Goal: Use online tool/utility: Utilize a website feature to perform a specific function

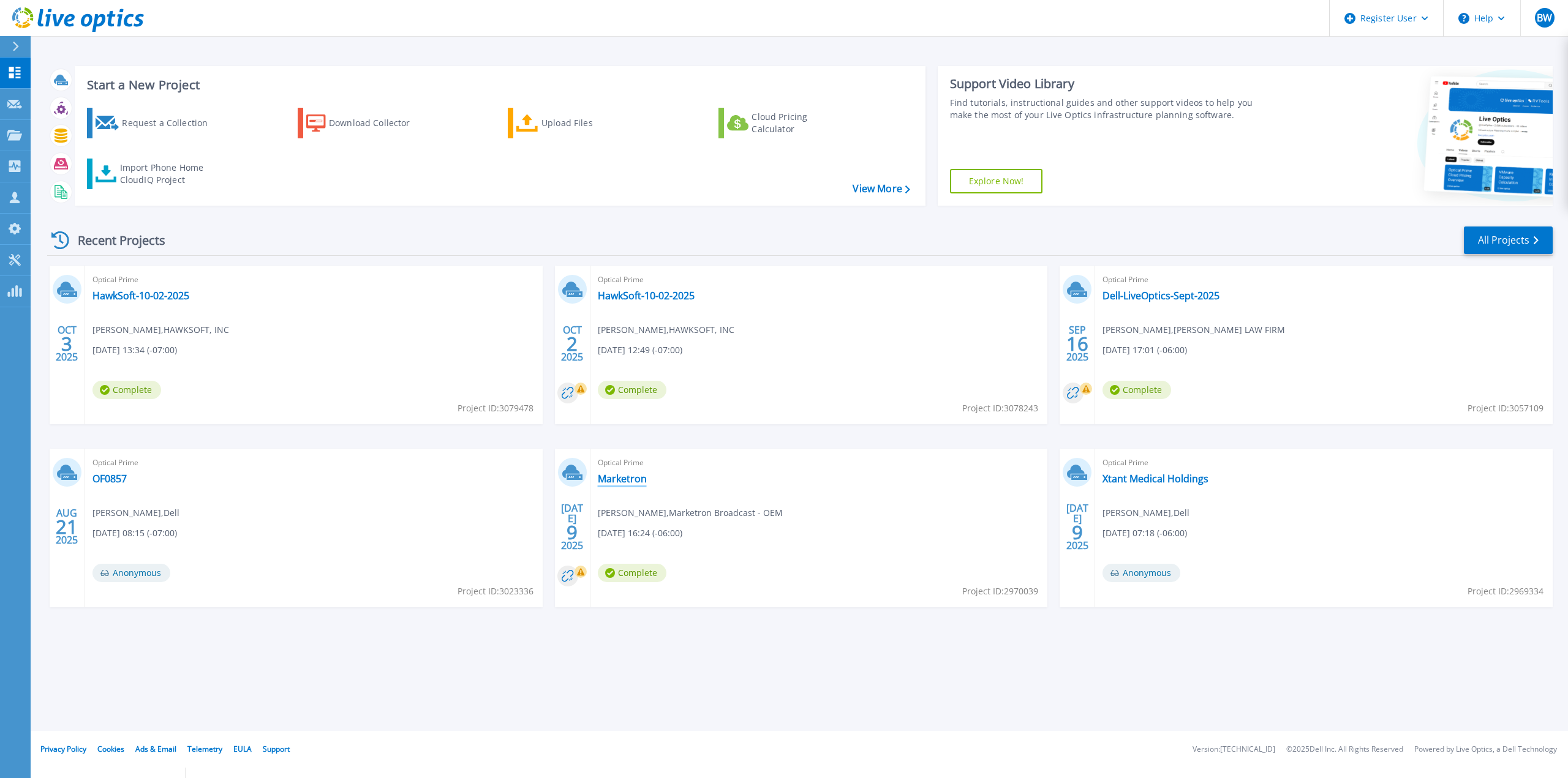
click at [626, 482] on link "Marketron" at bounding box center [622, 479] width 49 height 12
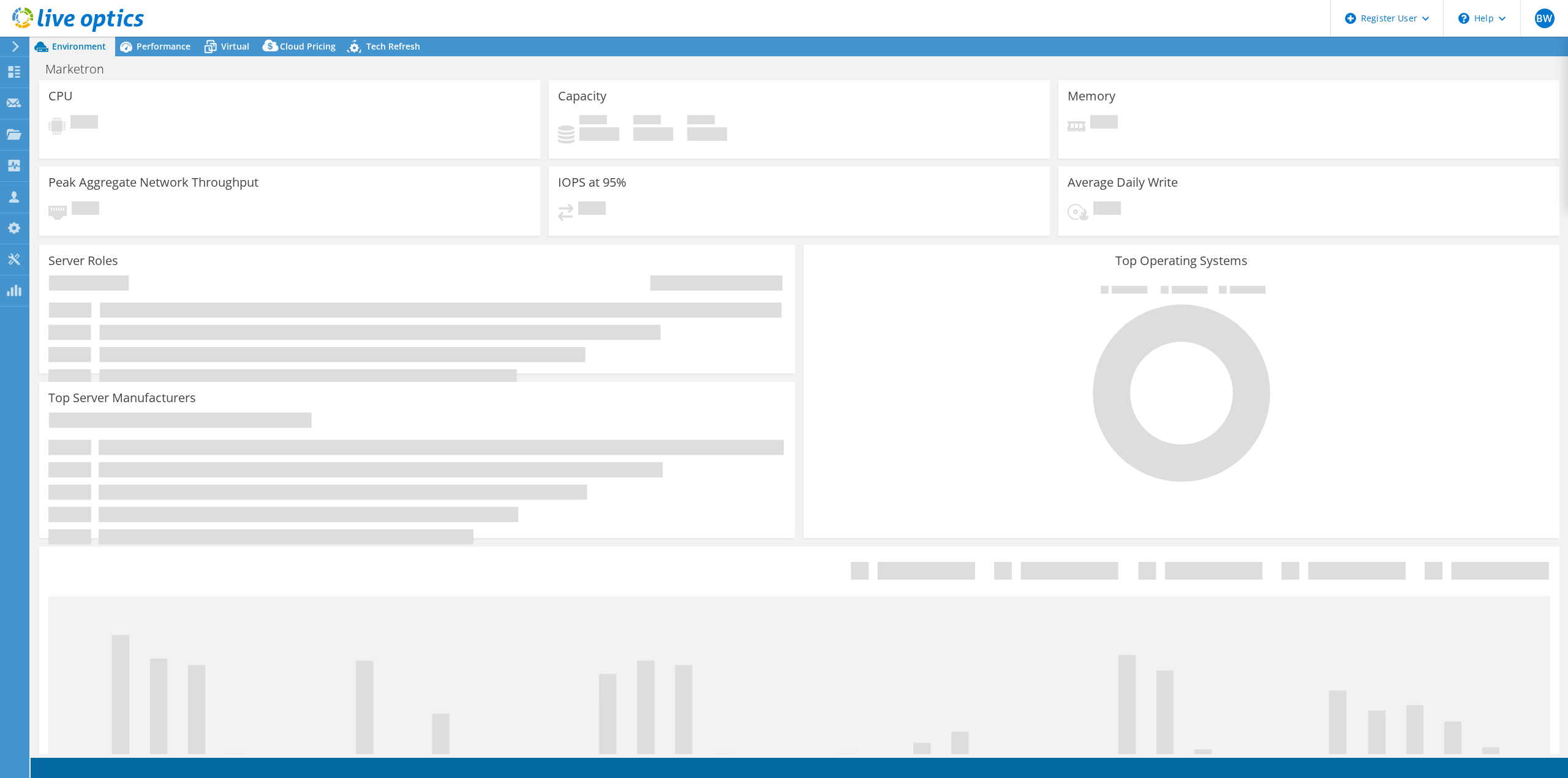
select select "USWest"
select select "USD"
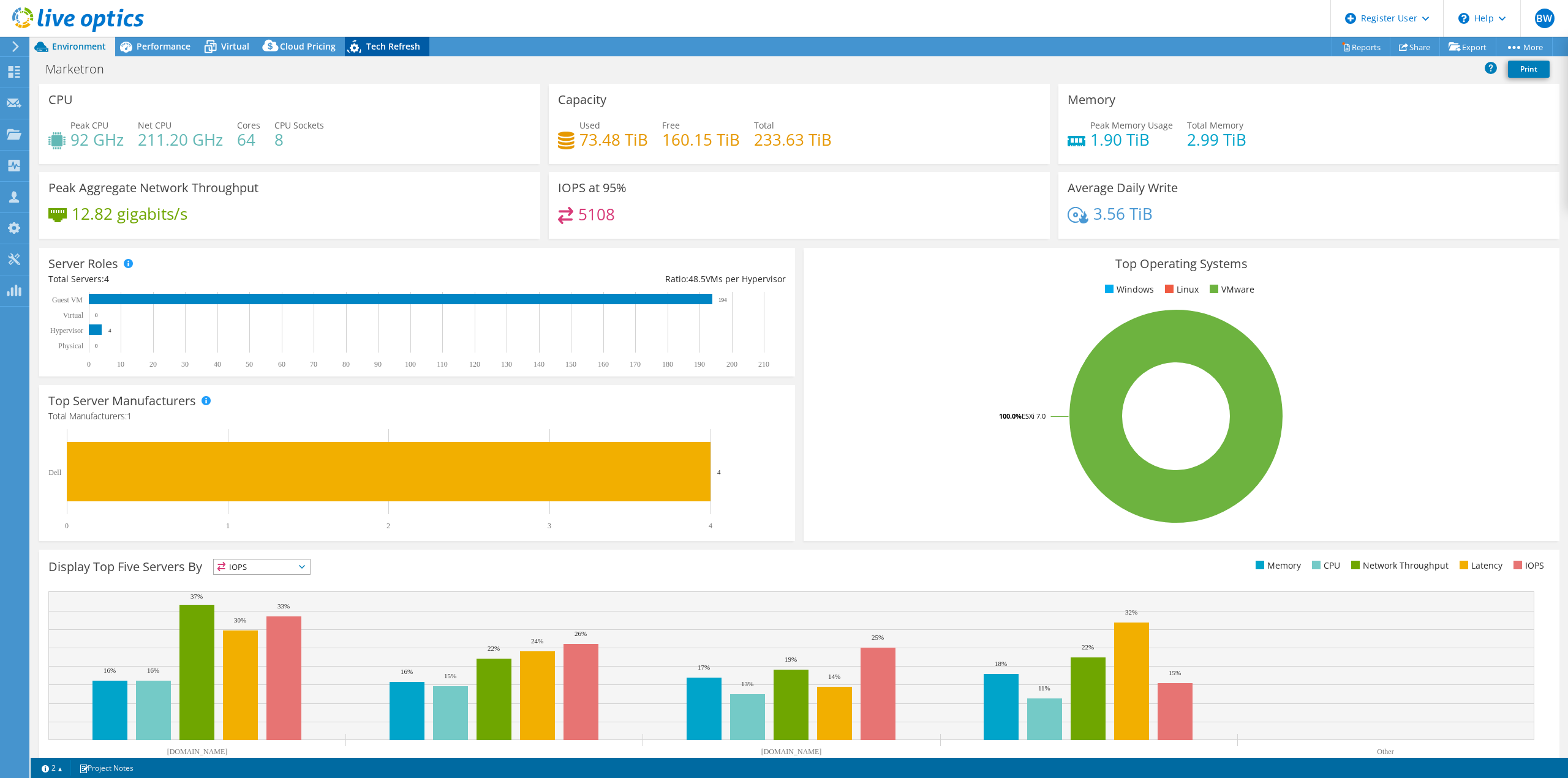
click at [370, 46] on span "Tech Refresh" at bounding box center [393, 46] width 54 height 12
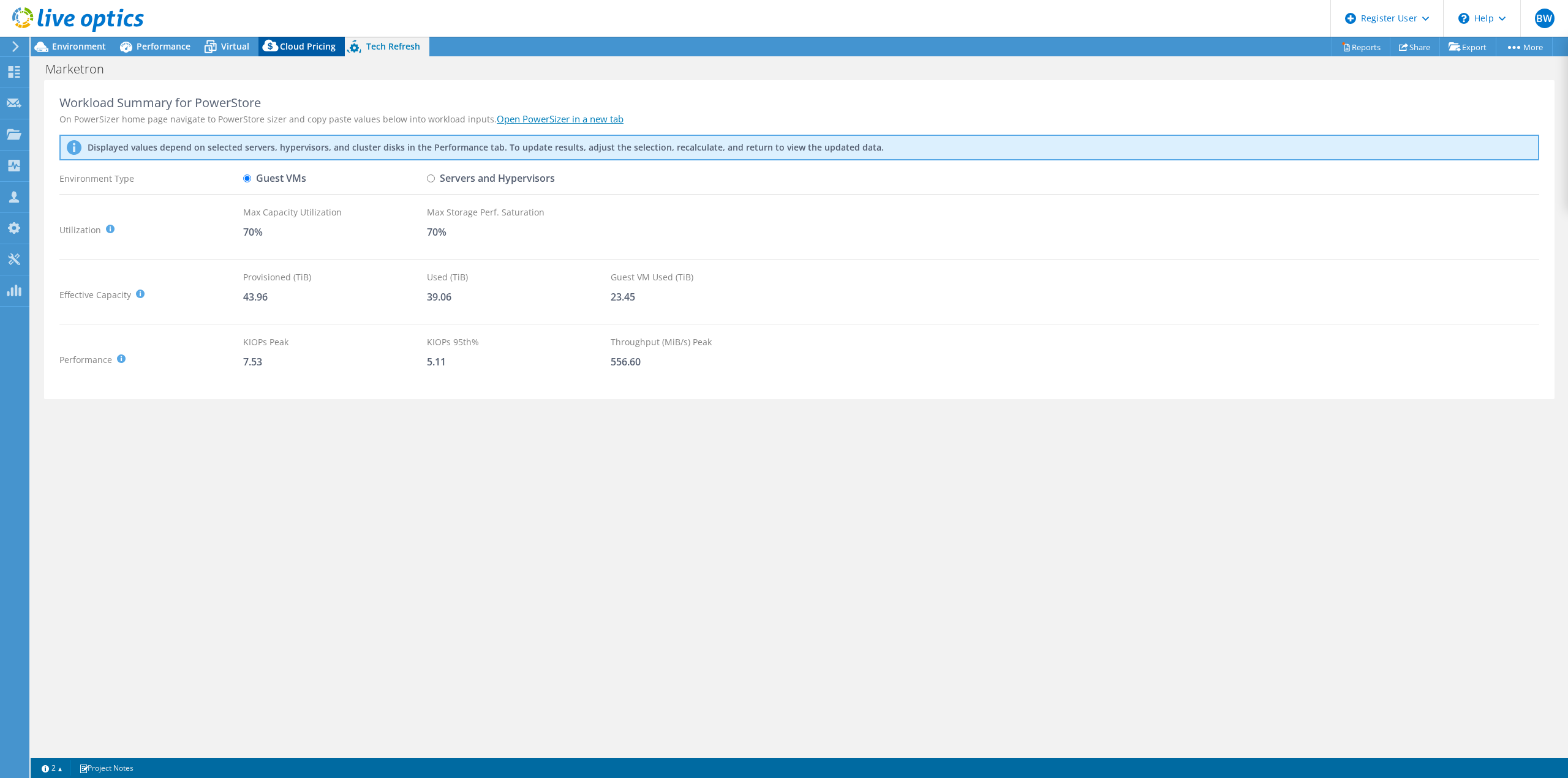
click at [311, 43] on span "Cloud Pricing" at bounding box center [307, 46] width 56 height 12
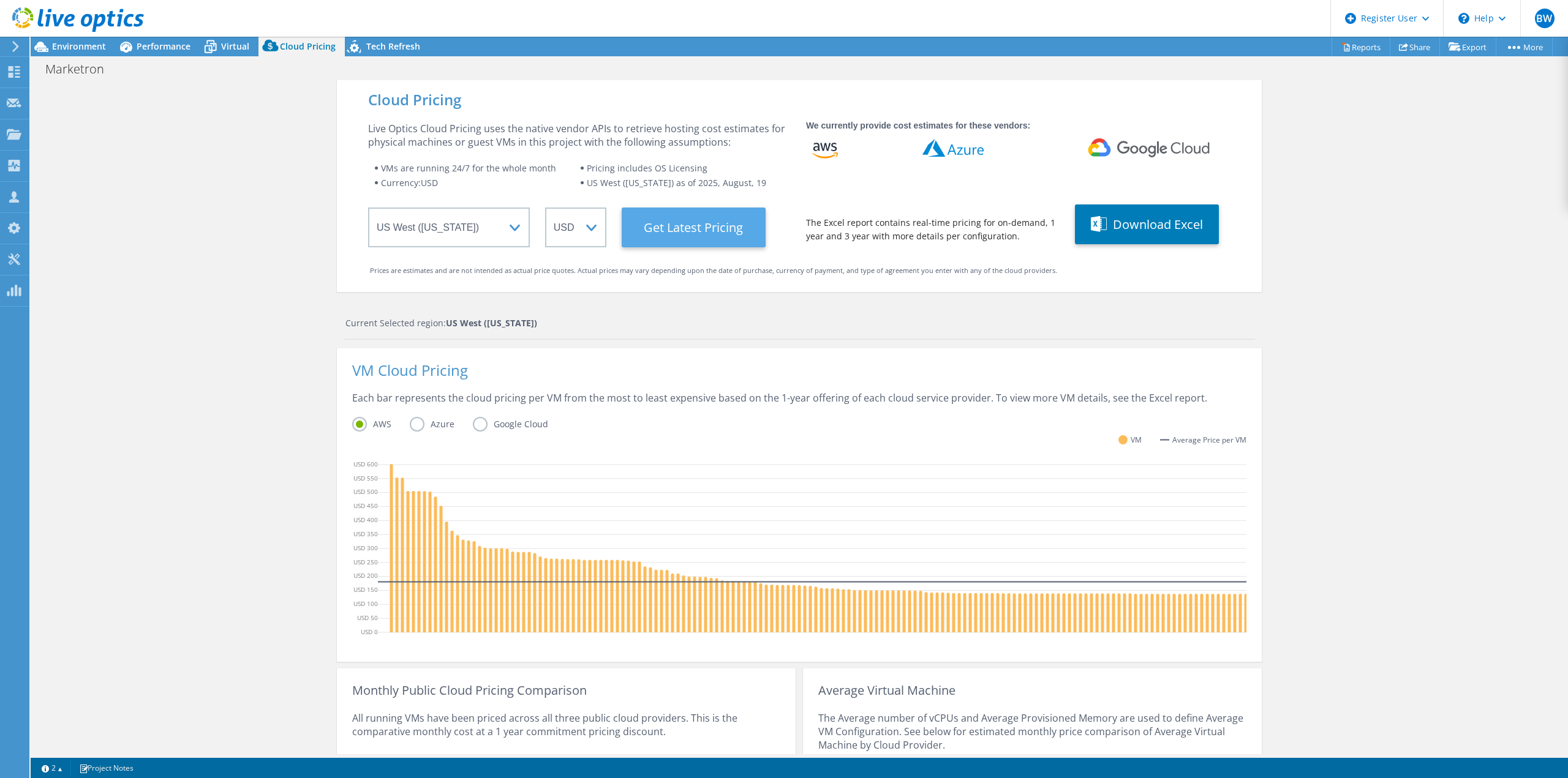
click at [676, 221] on Latest "Get Latest Pricing" at bounding box center [693, 227] width 144 height 40
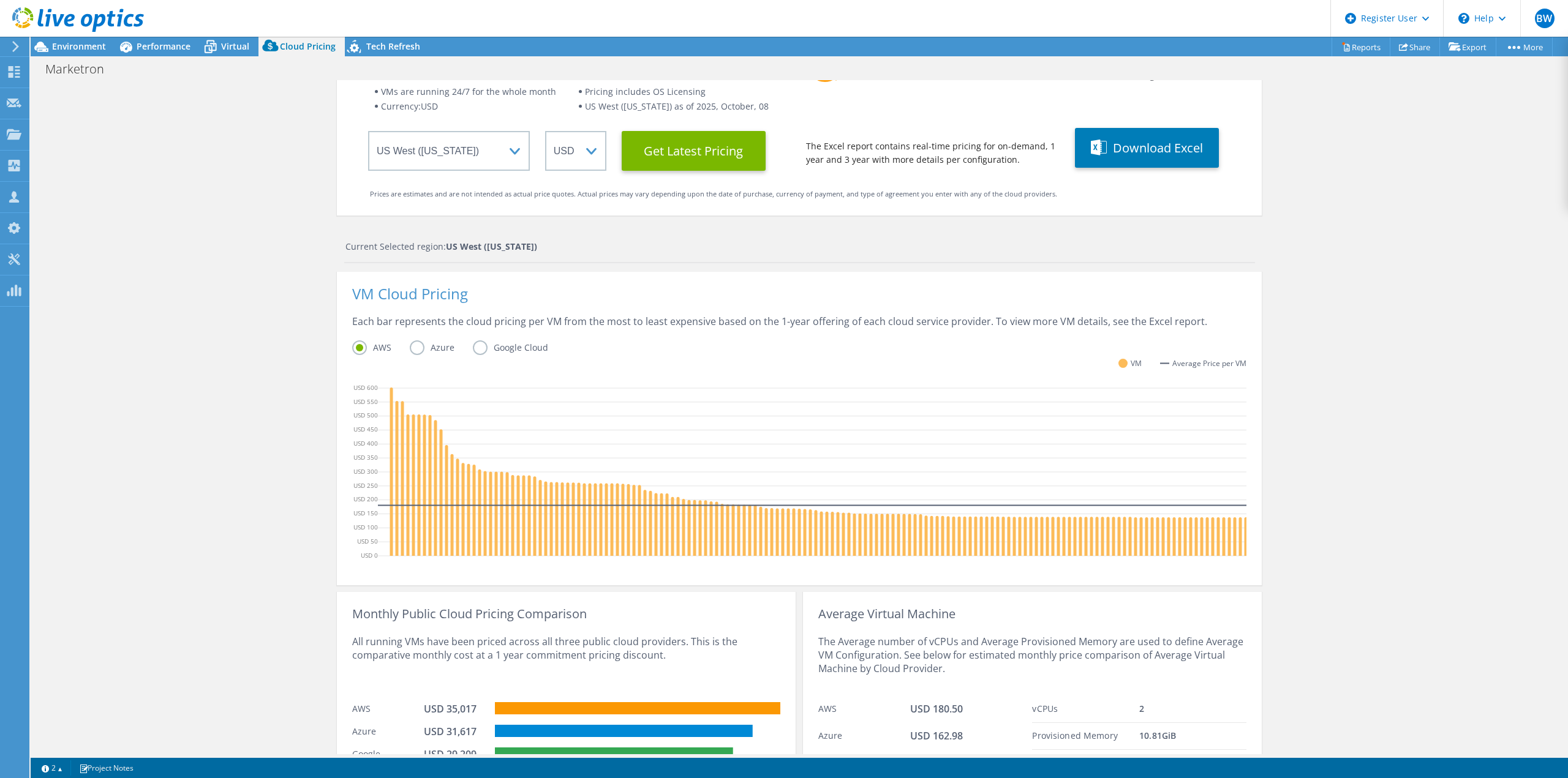
scroll to position [153, 0]
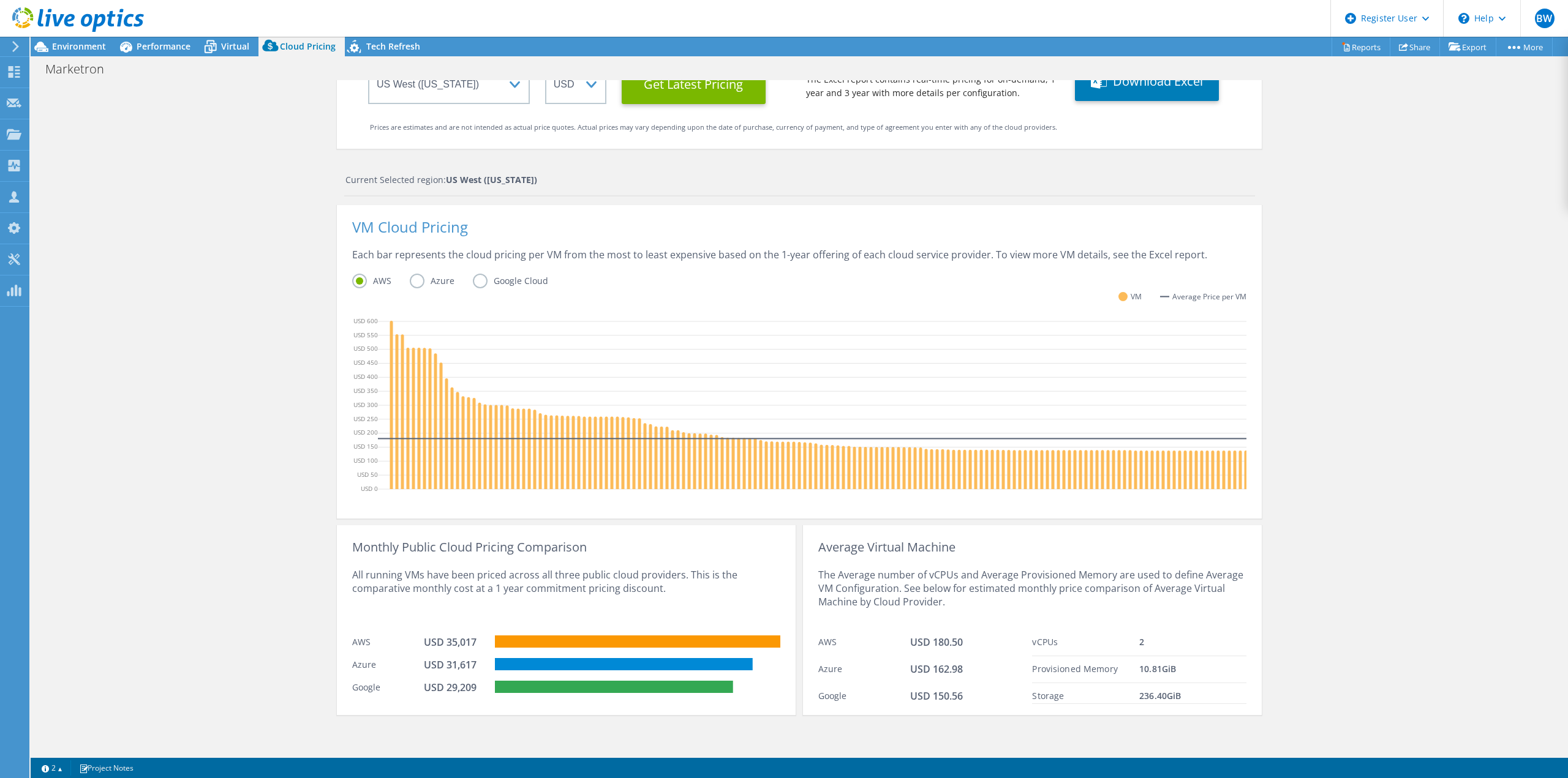
click at [257, 602] on div "Cloud Pricing Live Optics Cloud Pricing uses the native vendor APIs to retrieve…" at bounding box center [799, 345] width 1537 height 817
click at [1556, 485] on div "Cloud Pricing Live Optics Cloud Pricing uses the native vendor APIs to retrieve…" at bounding box center [799, 345] width 1537 height 817
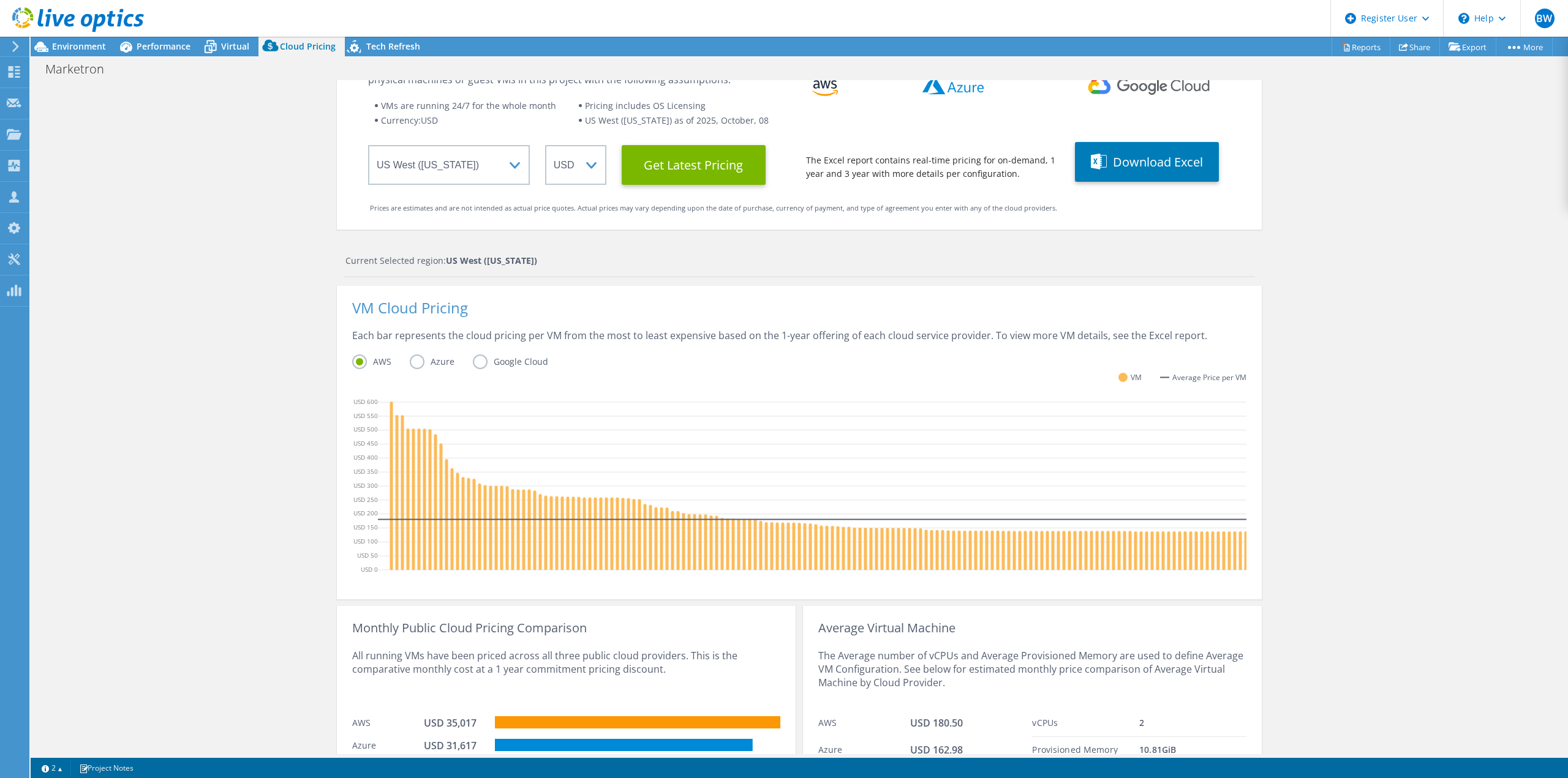
scroll to position [0, 0]
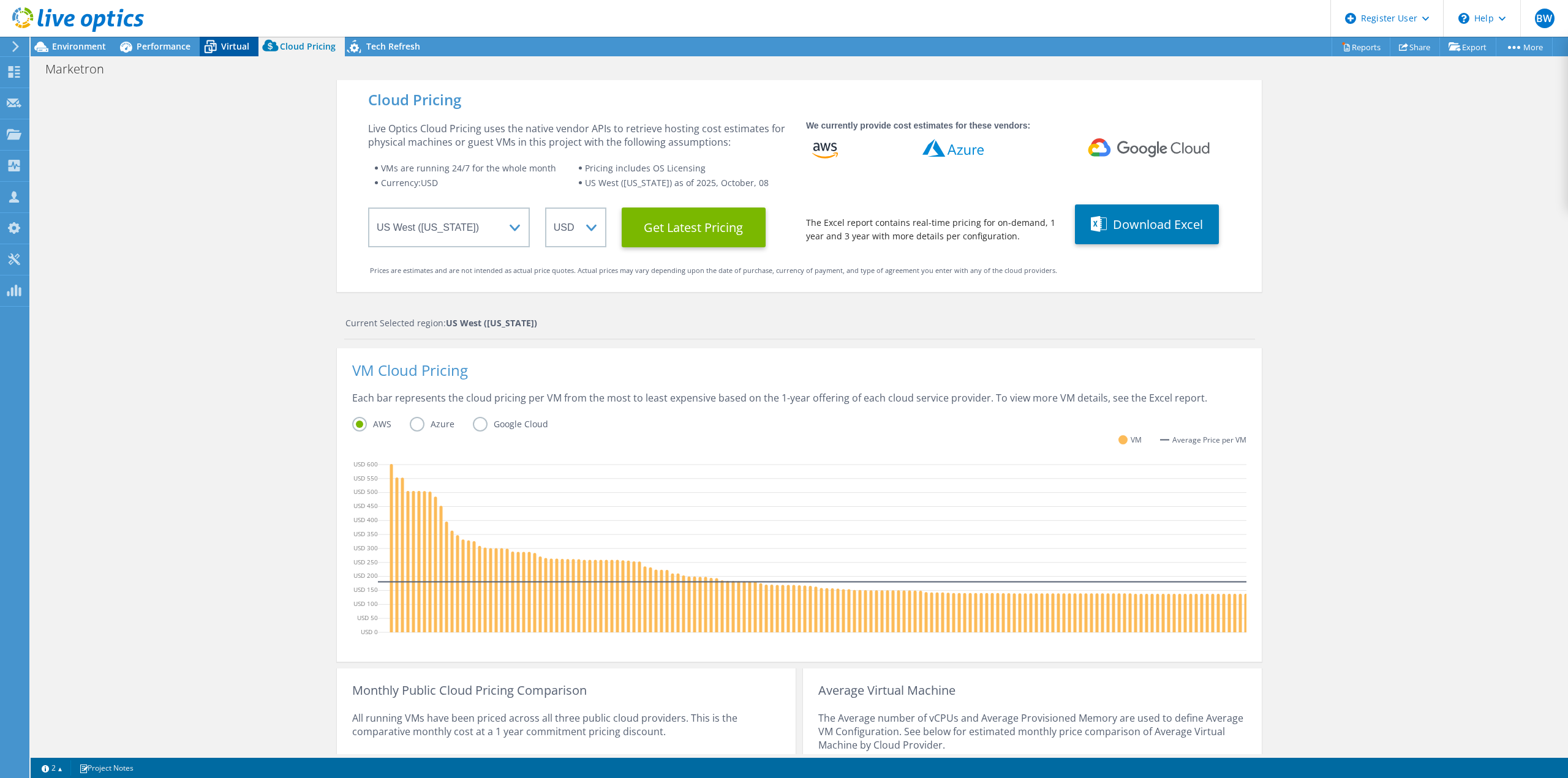
click at [218, 38] on icon at bounding box center [210, 46] width 21 height 21
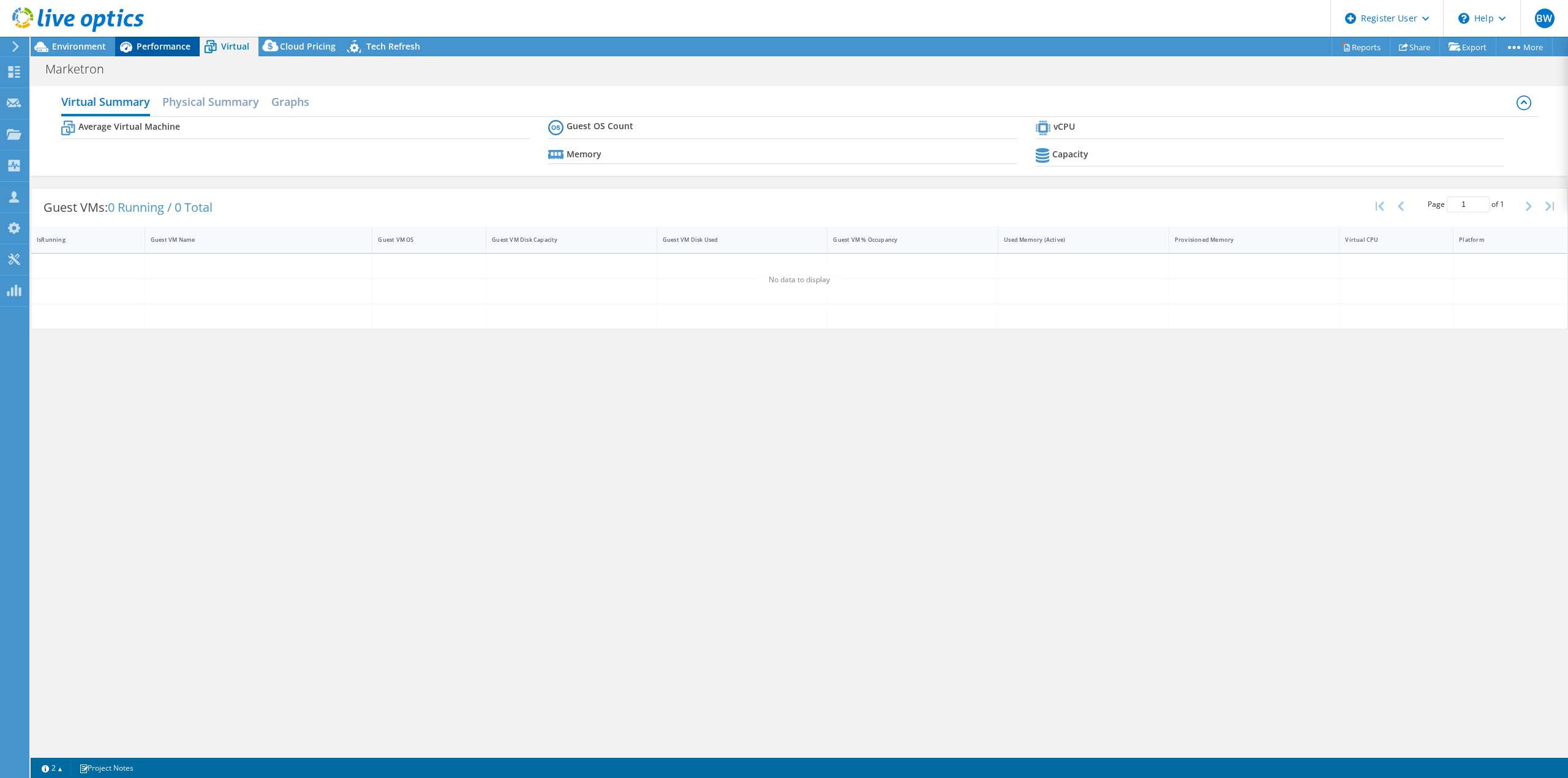
click at [192, 39] on div "Performance" at bounding box center [157, 46] width 84 height 19
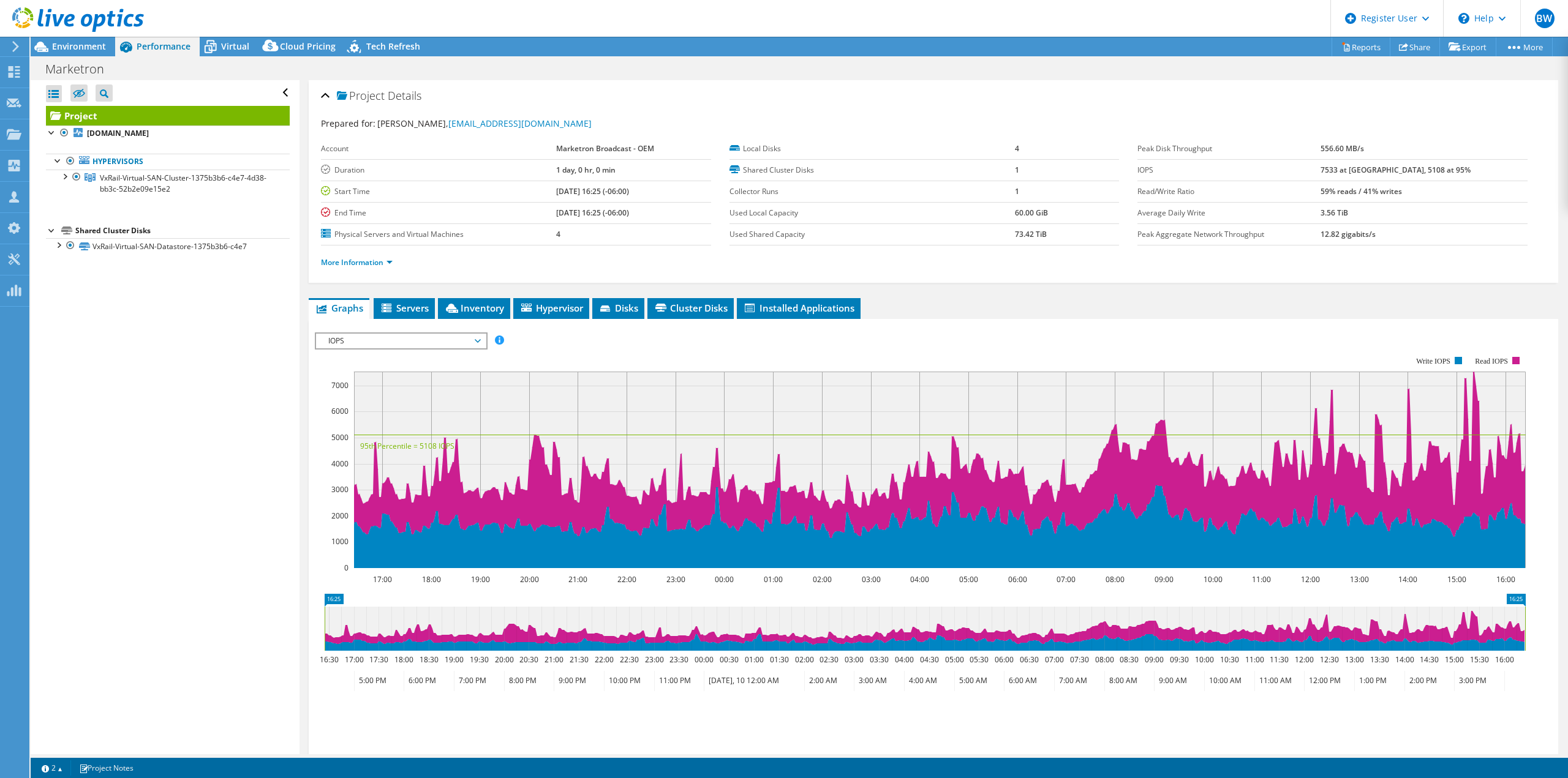
click at [1100, 301] on ul "Graphs Servers Inventory Hypervisor Disks Cluster Disks Installed Applications" at bounding box center [933, 308] width 1249 height 21
